Goal: Browse casually

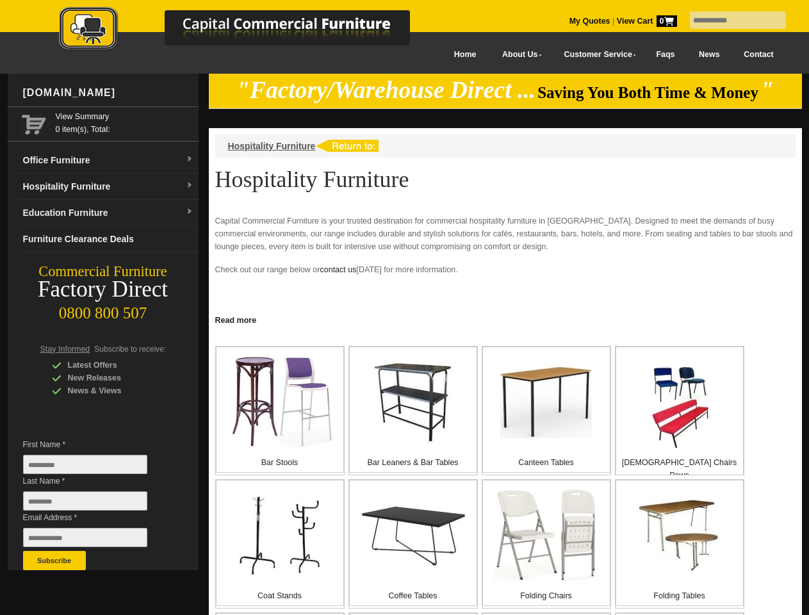
click at [730, 20] on input "text" at bounding box center [738, 20] width 96 height 17
click at [95, 504] on input "Last Name *" at bounding box center [85, 500] width 124 height 19
click at [54, 560] on button "Subscribe" at bounding box center [54, 560] width 63 height 19
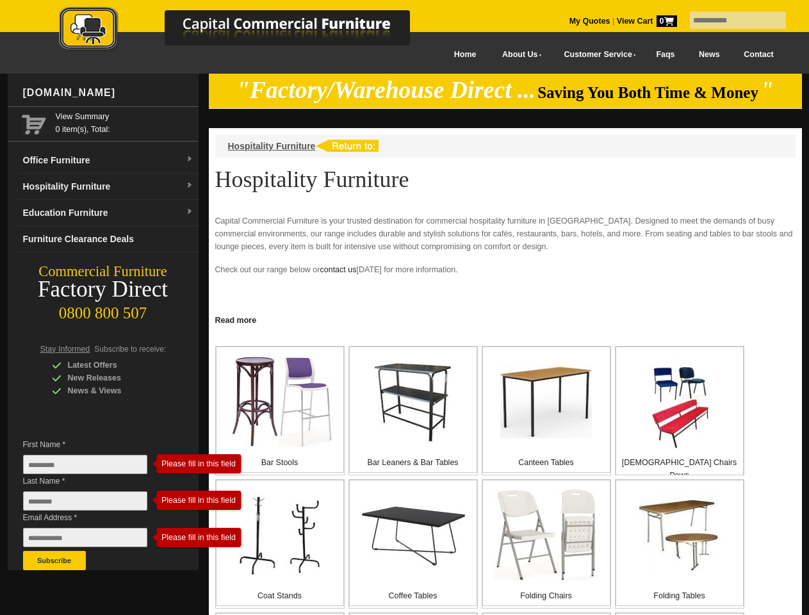
click at [505, 319] on link "Read more" at bounding box center [505, 319] width 593 height 16
